Goal: Task Accomplishment & Management: Manage account settings

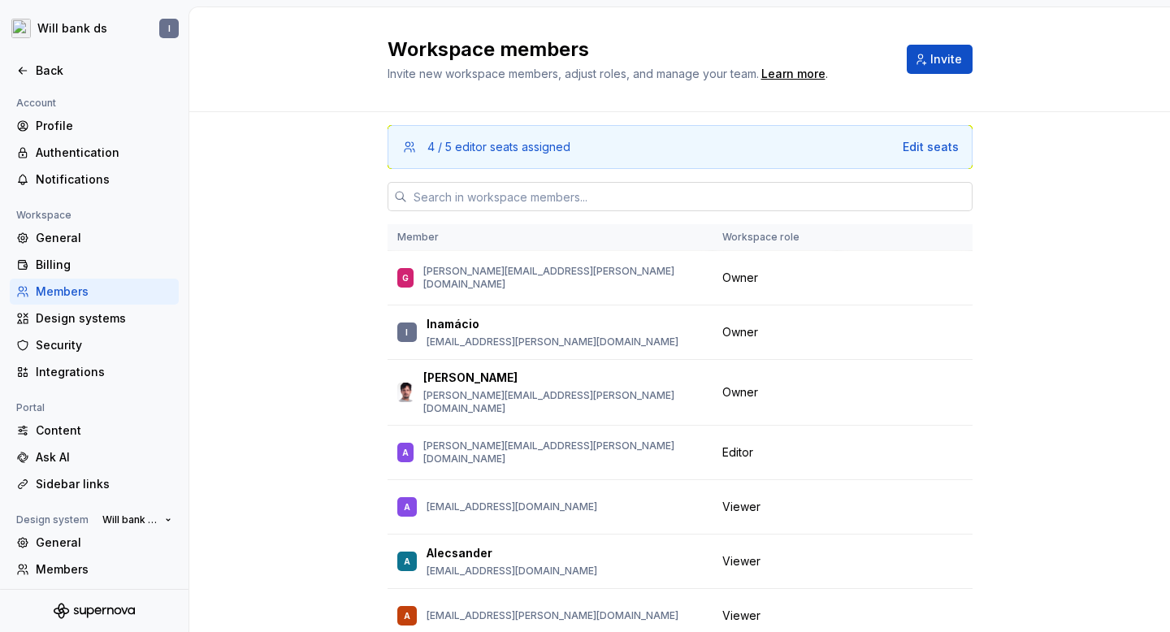
click at [522, 202] on input "text" at bounding box center [690, 196] width 566 height 29
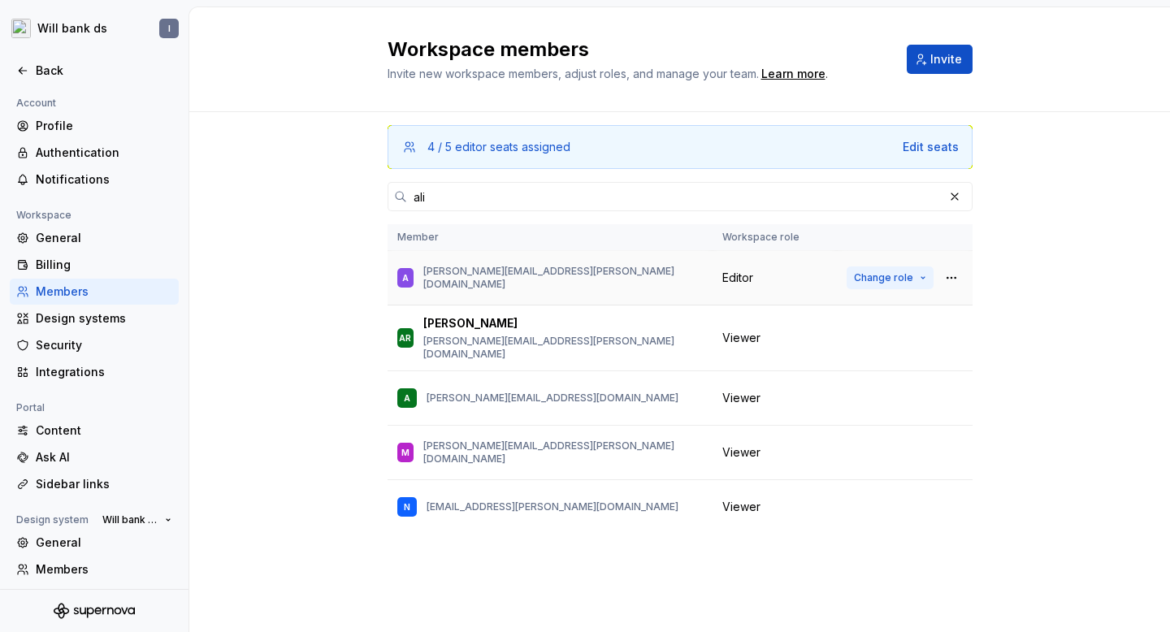
click at [893, 277] on span "Change role" at bounding box center [883, 277] width 59 height 13
click at [1093, 305] on div "4 / 5 editor seats assigned Edit seats ali Member Workspace role A [PERSON_NAME…" at bounding box center [679, 372] width 981 height 520
click at [890, 273] on span "Change role" at bounding box center [883, 277] width 59 height 13
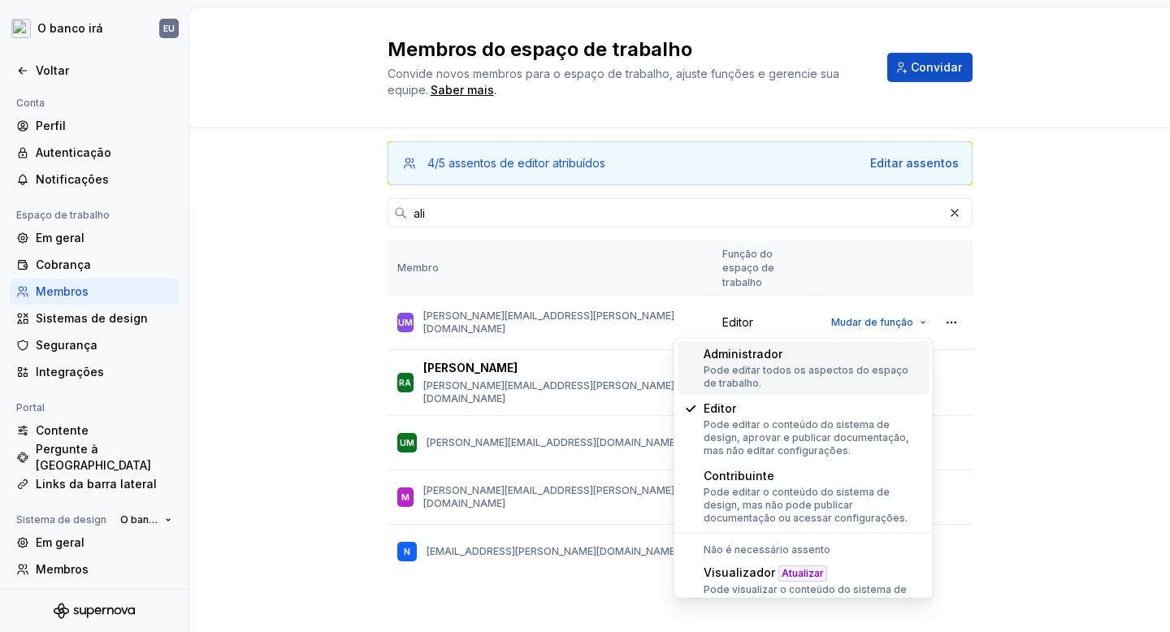
scroll to position [166, 0]
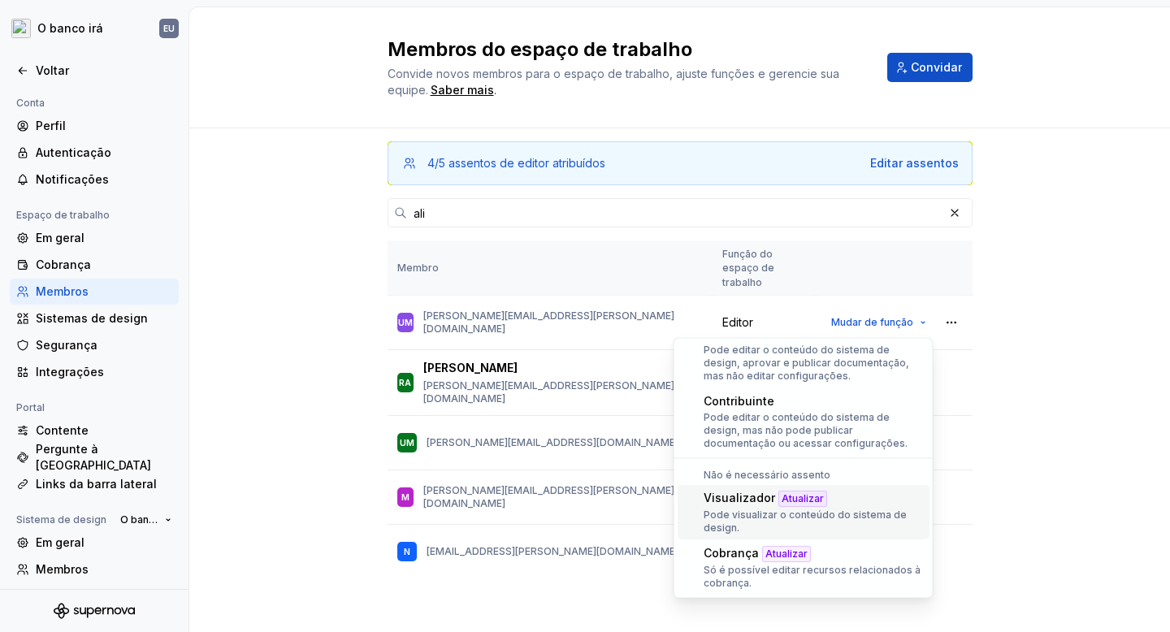
click at [707, 514] on font "Pode visualizar o conteúdo do sistema de design." at bounding box center [805, 521] width 203 height 25
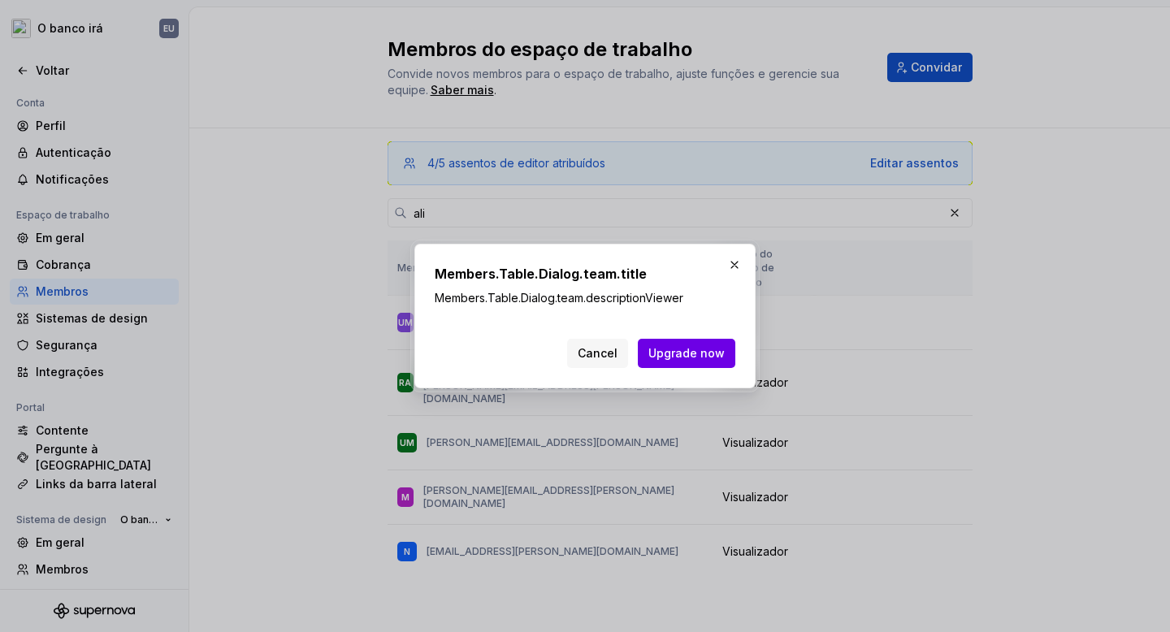
click at [686, 354] on span "Upgrade now" at bounding box center [687, 353] width 76 height 16
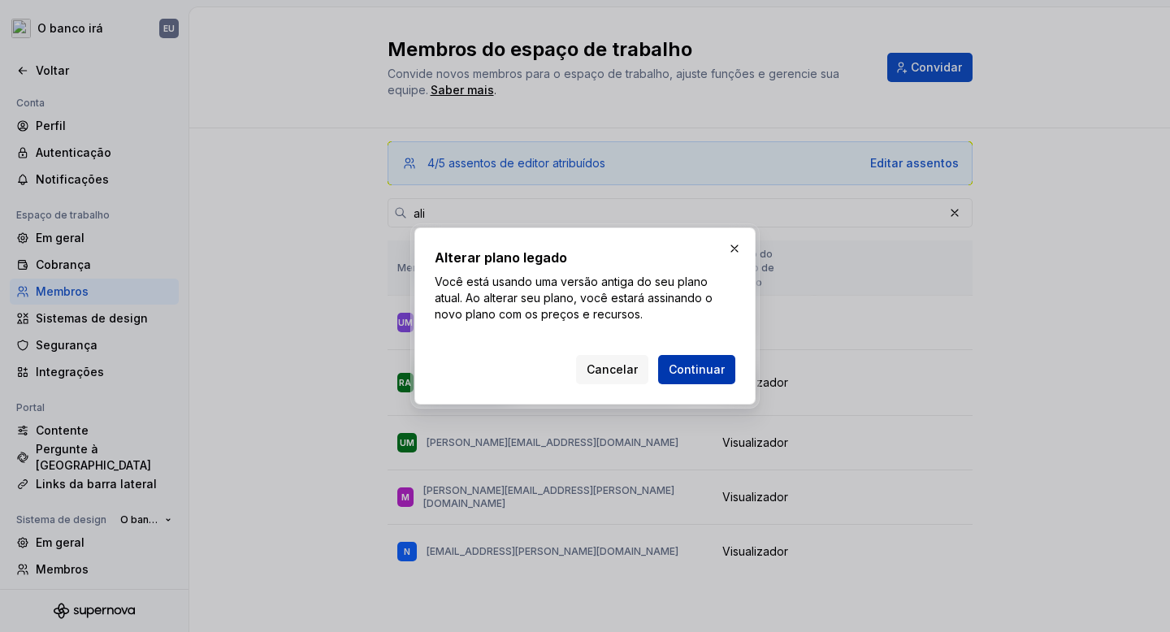
click at [696, 373] on font "Continuar" at bounding box center [697, 369] width 56 height 14
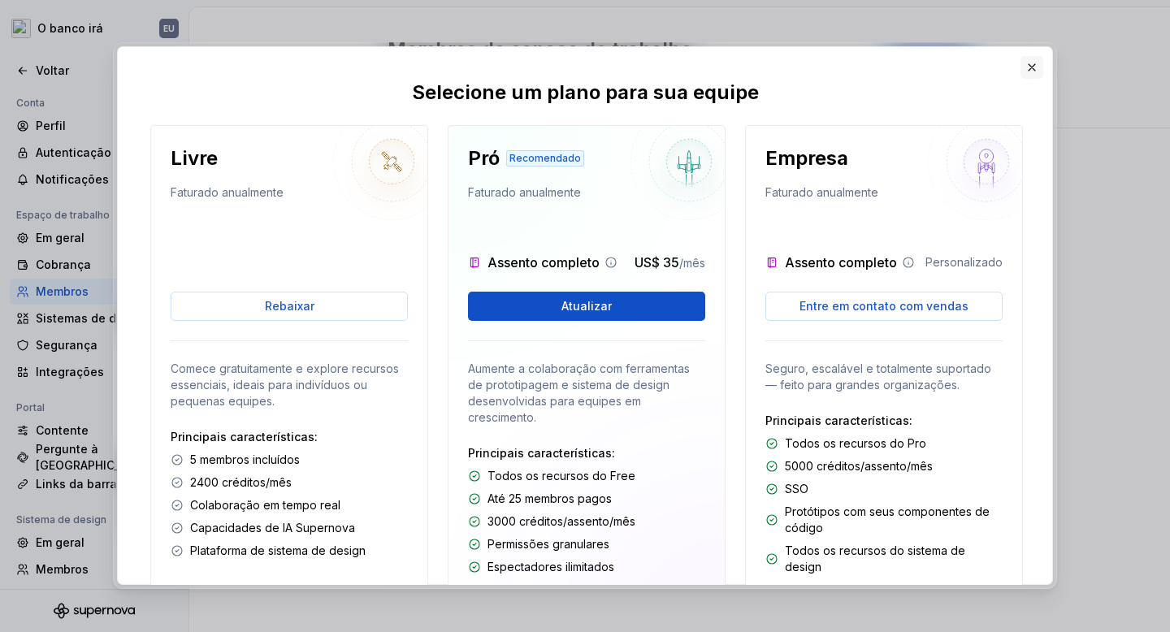
click at [1033, 72] on button "button" at bounding box center [1032, 67] width 23 height 23
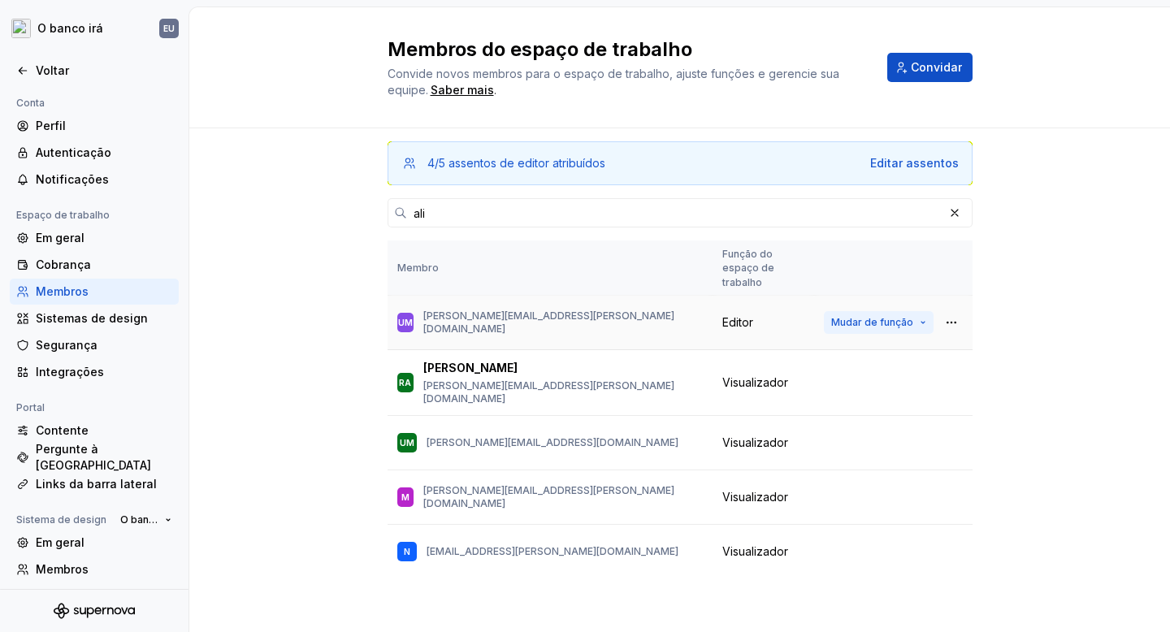
click at [883, 321] on font "Mudar de função" at bounding box center [872, 322] width 82 height 12
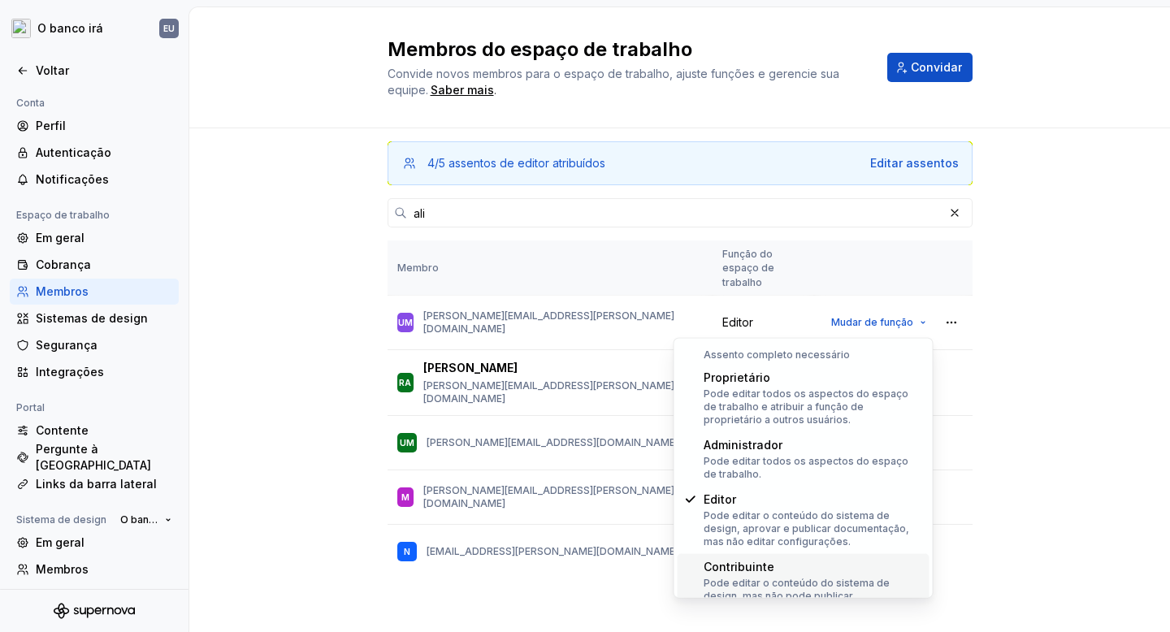
scroll to position [80, 0]
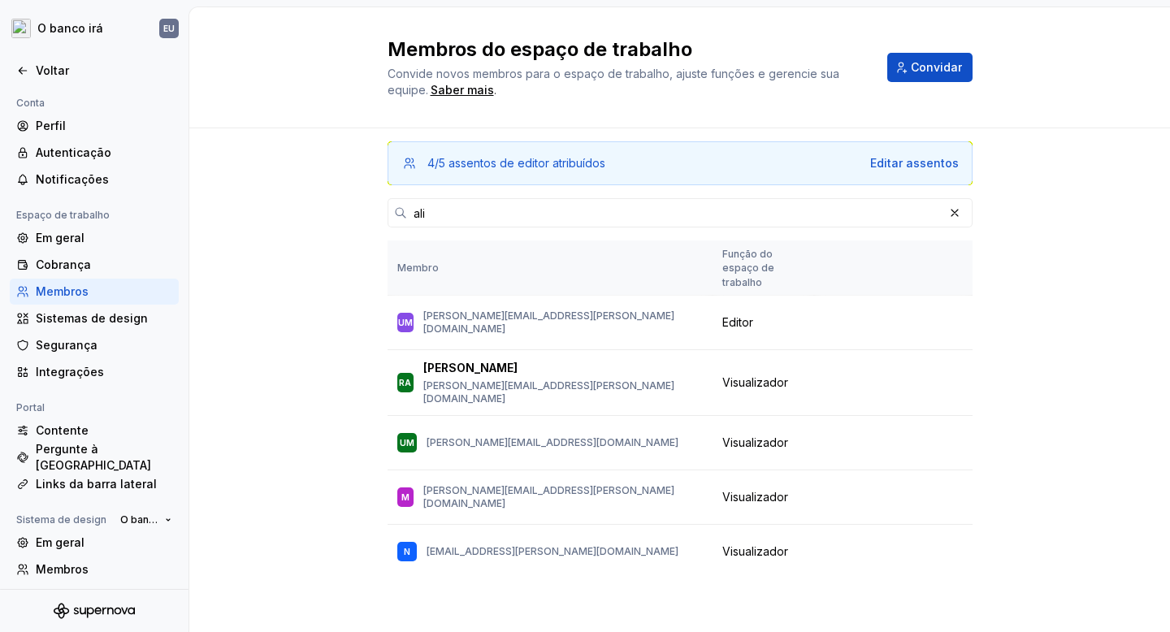
click at [1031, 317] on div "4/5 assentos de editor atribuídos Editar assentos ali Membro Função do espaço d…" at bounding box center [679, 384] width 981 height 512
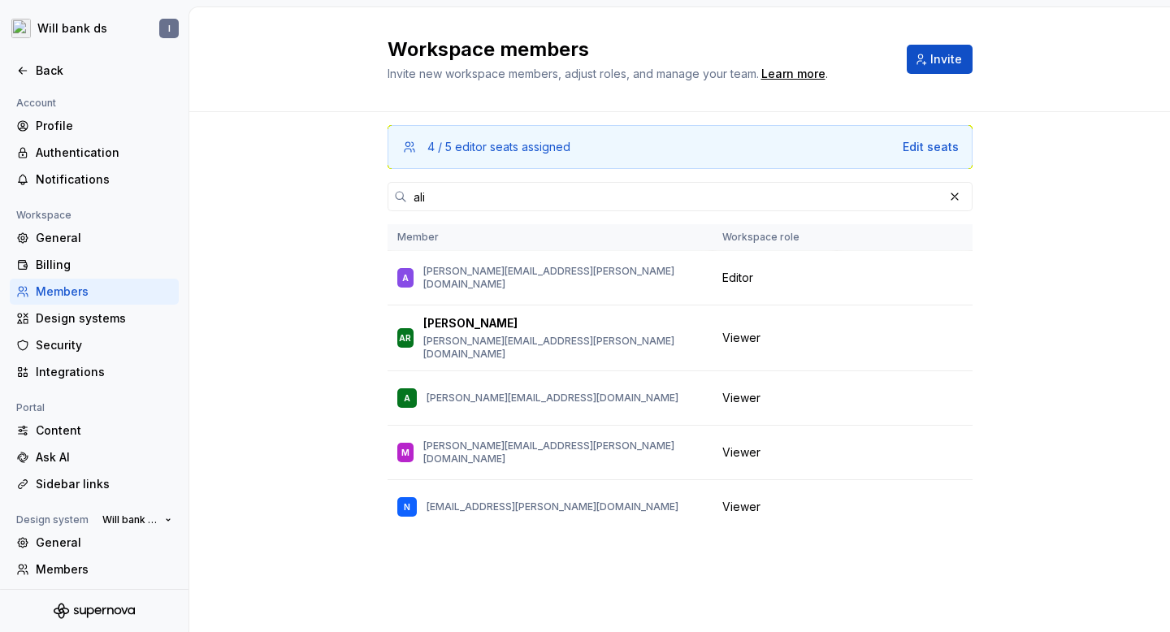
click at [1113, 225] on div "4 / 5 editor seats assigned Edit seats ali Member Workspace role A [PERSON_NAME…" at bounding box center [679, 372] width 981 height 520
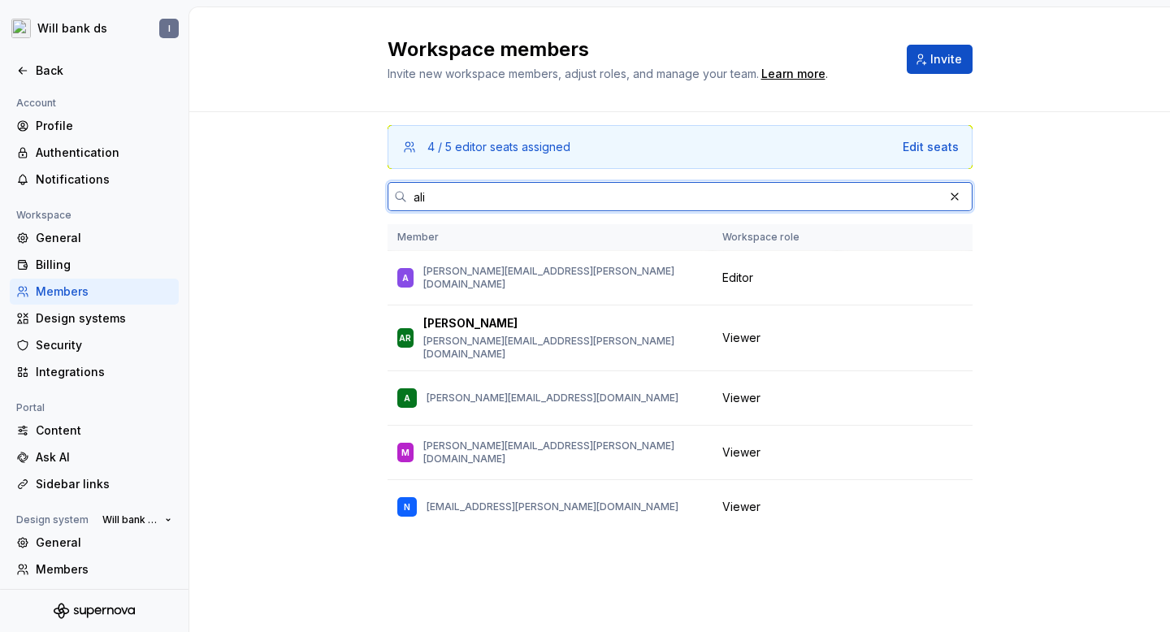
click at [497, 200] on input "ali" at bounding box center [675, 196] width 536 height 29
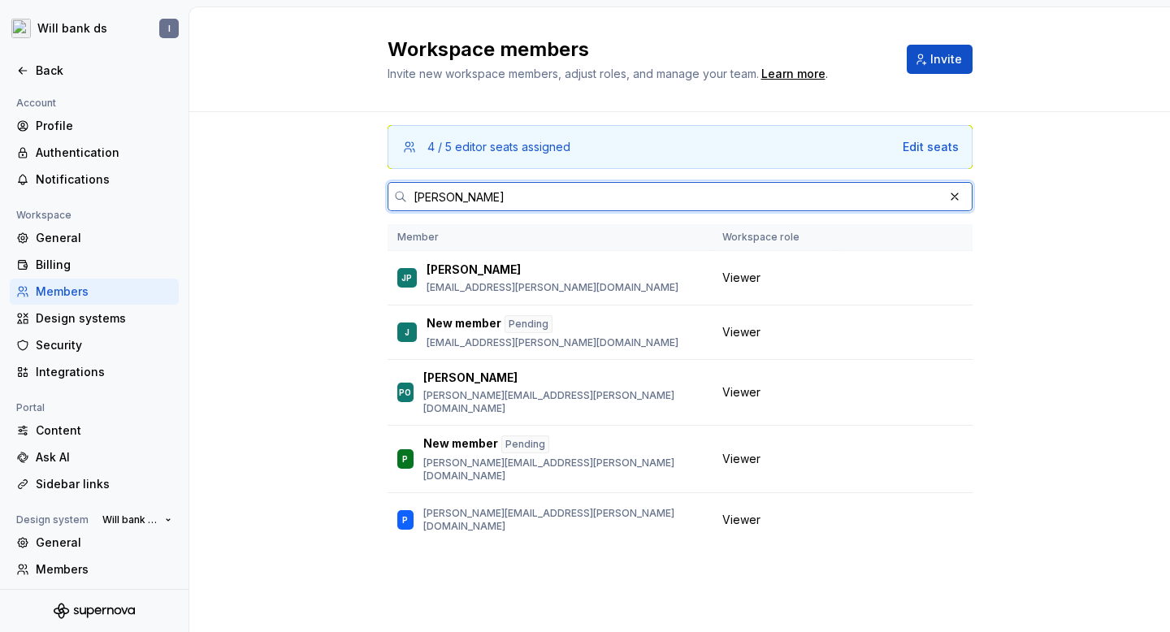
click at [480, 190] on input "[PERSON_NAME]" at bounding box center [675, 196] width 536 height 29
paste input ".[EMAIL_ADDRESS][DOMAIN_NAME]"
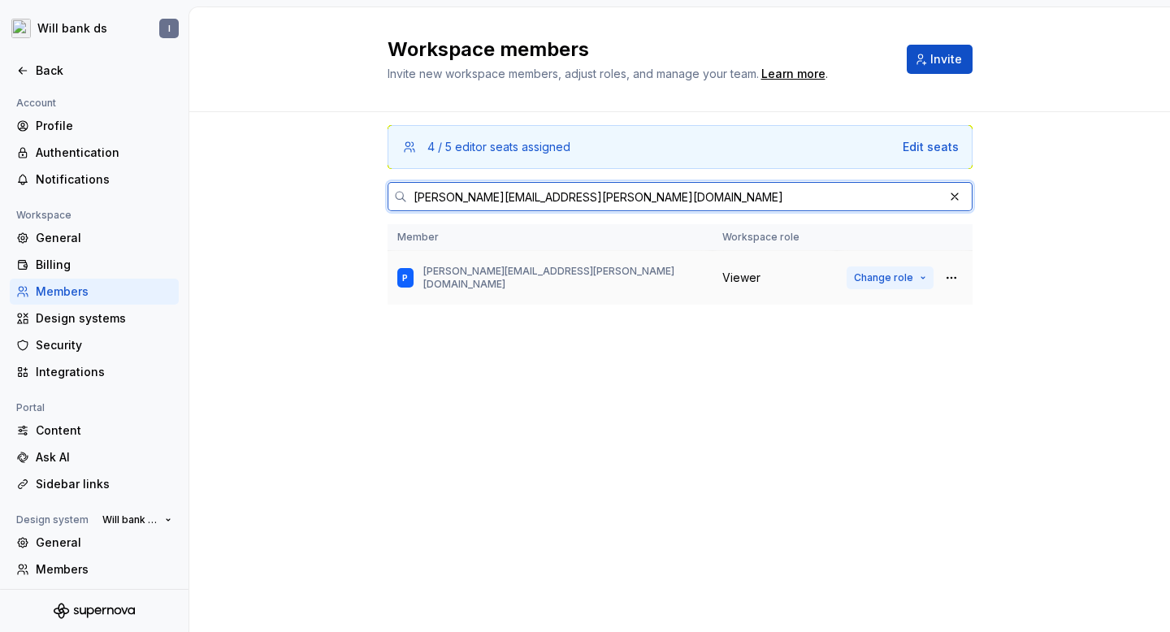
type input "[PERSON_NAME][EMAIL_ADDRESS][PERSON_NAME][DOMAIN_NAME]"
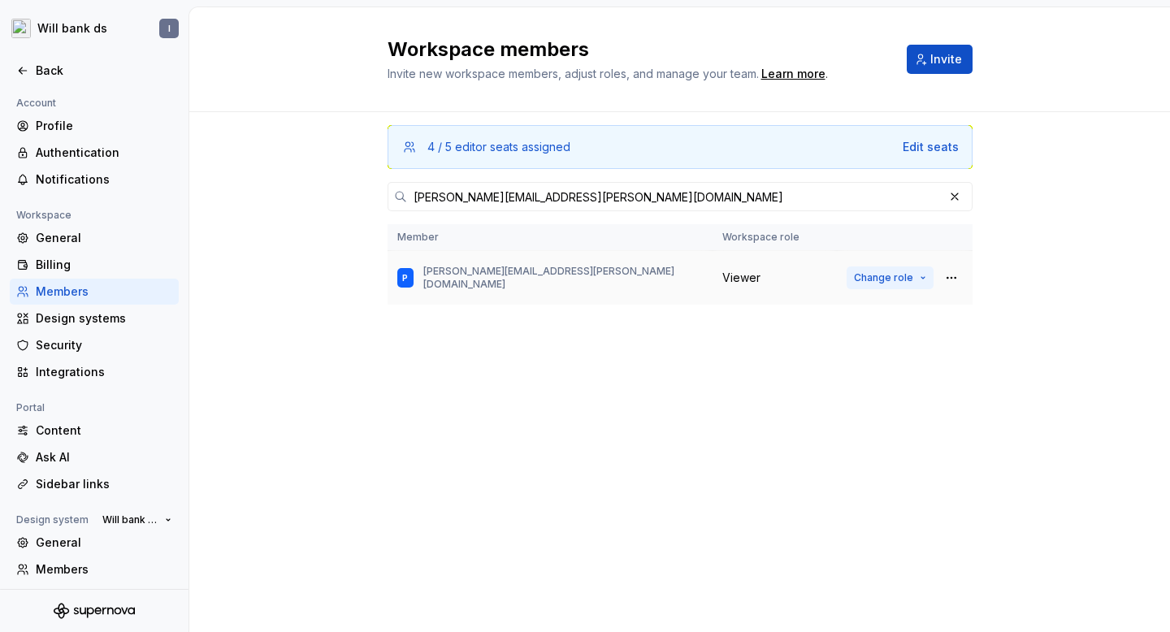
click at [877, 280] on span "Change role" at bounding box center [883, 277] width 59 height 13
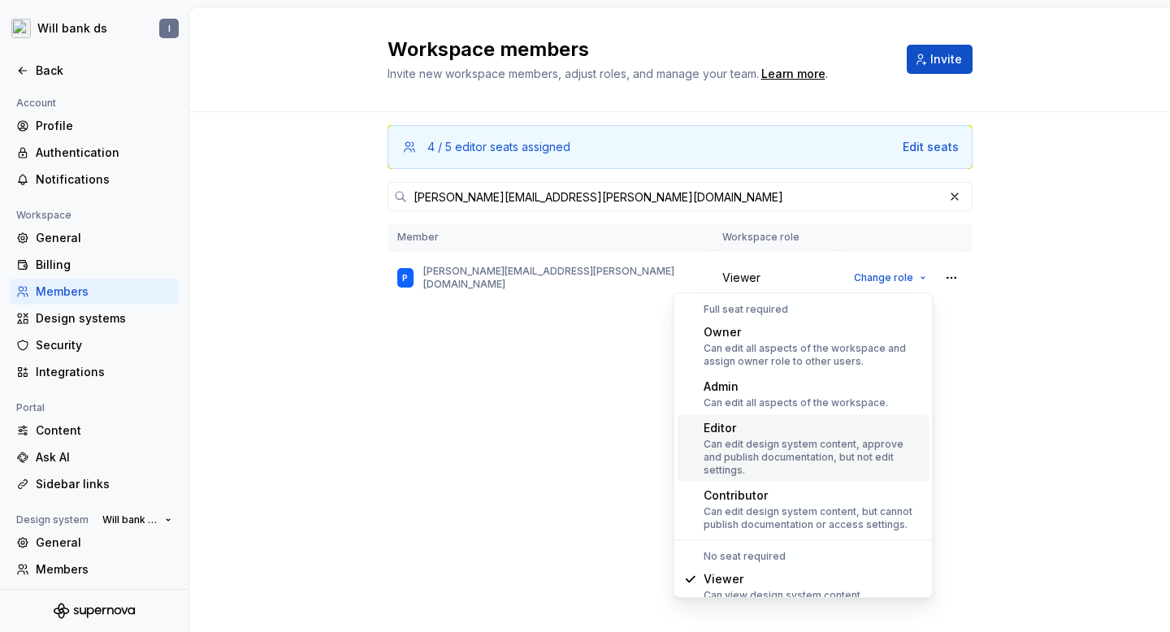
click at [794, 432] on div "Editor" at bounding box center [813, 428] width 219 height 16
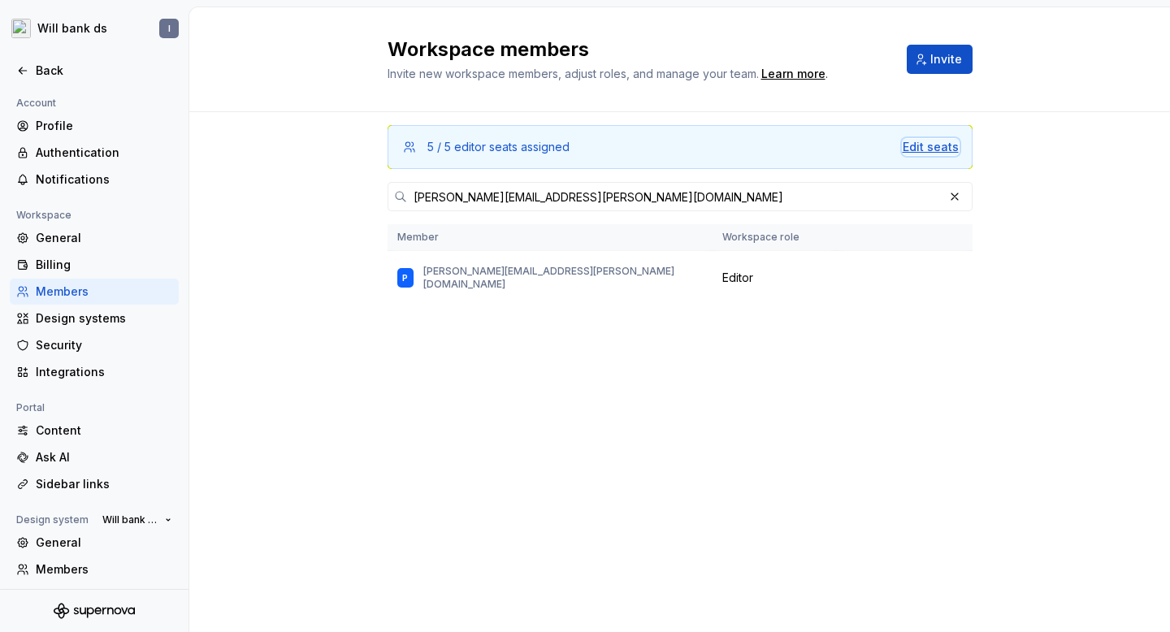
click at [936, 144] on div "Edit seats" at bounding box center [931, 147] width 56 height 16
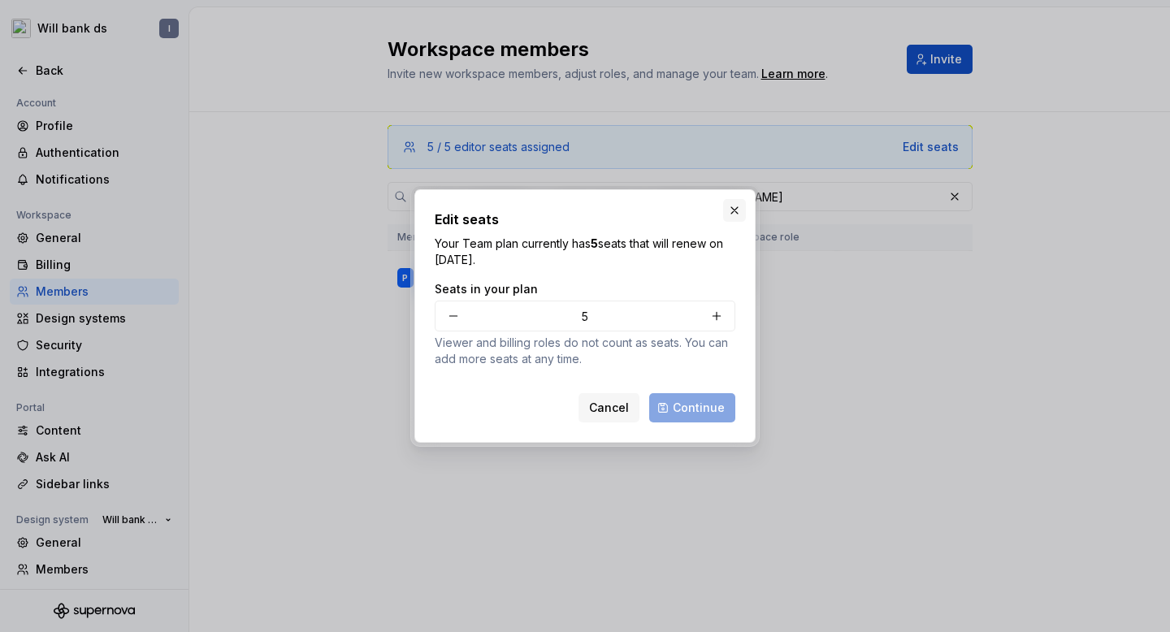
click at [735, 208] on button "button" at bounding box center [734, 210] width 23 height 23
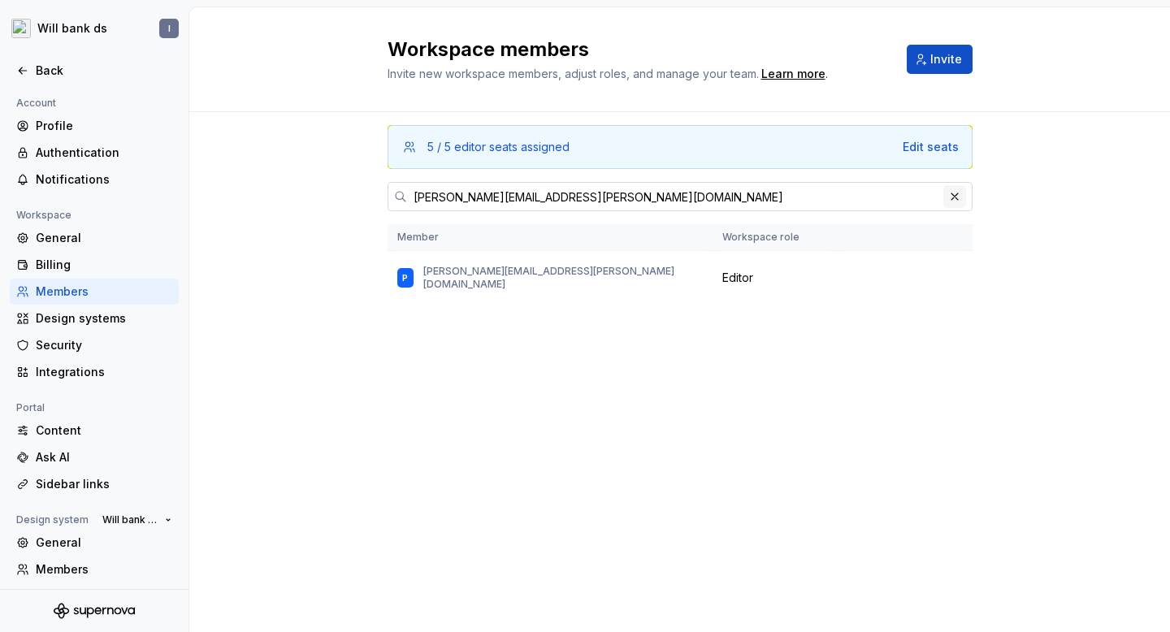
click at [953, 192] on button "button" at bounding box center [955, 196] width 23 height 23
